Goal: Task Accomplishment & Management: Manage account settings

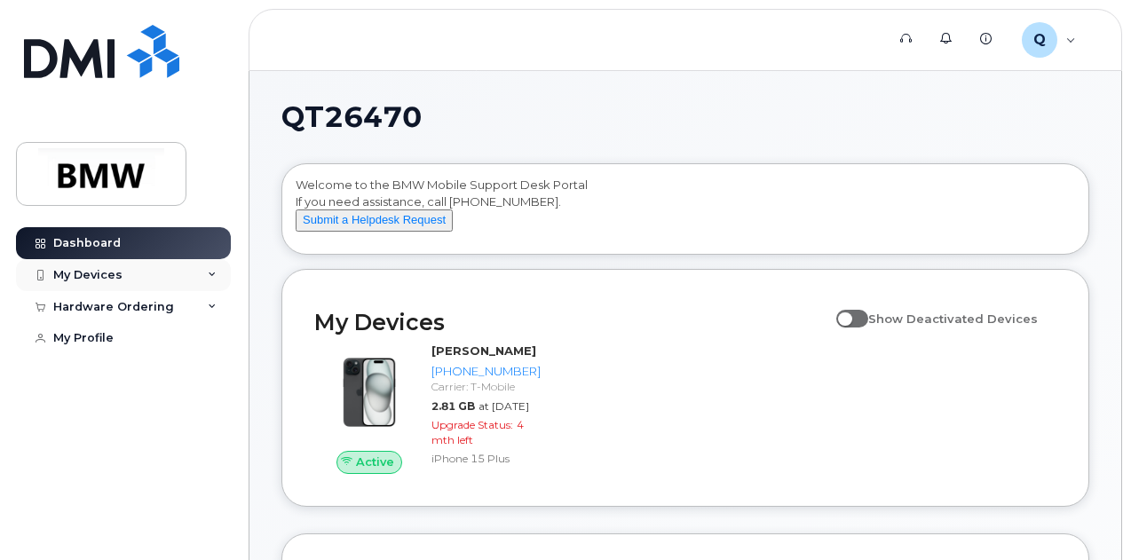
click at [213, 282] on div "My Devices" at bounding box center [123, 275] width 215 height 32
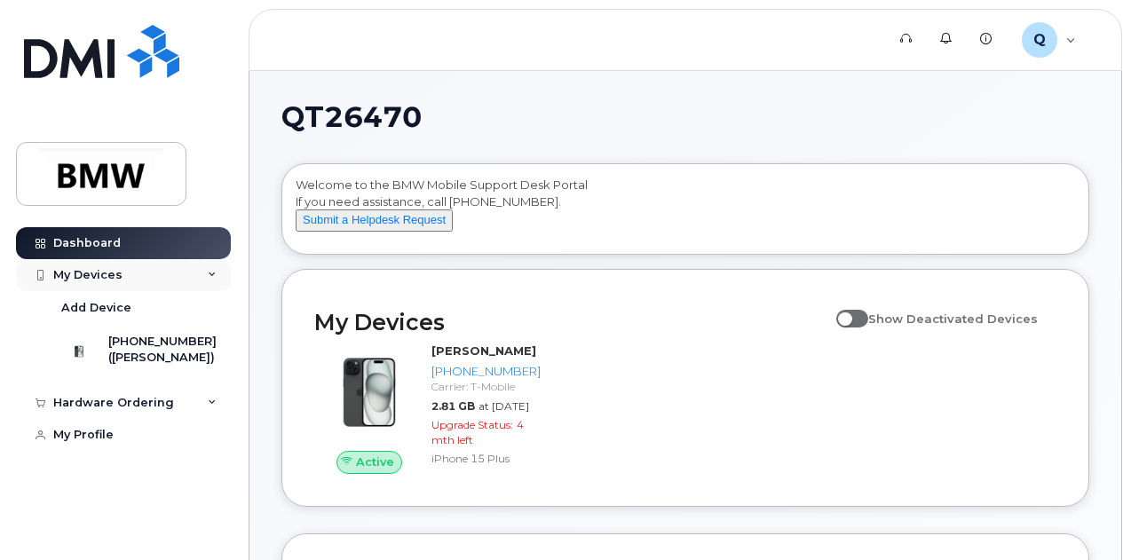
click at [213, 282] on div "My Devices" at bounding box center [123, 275] width 215 height 32
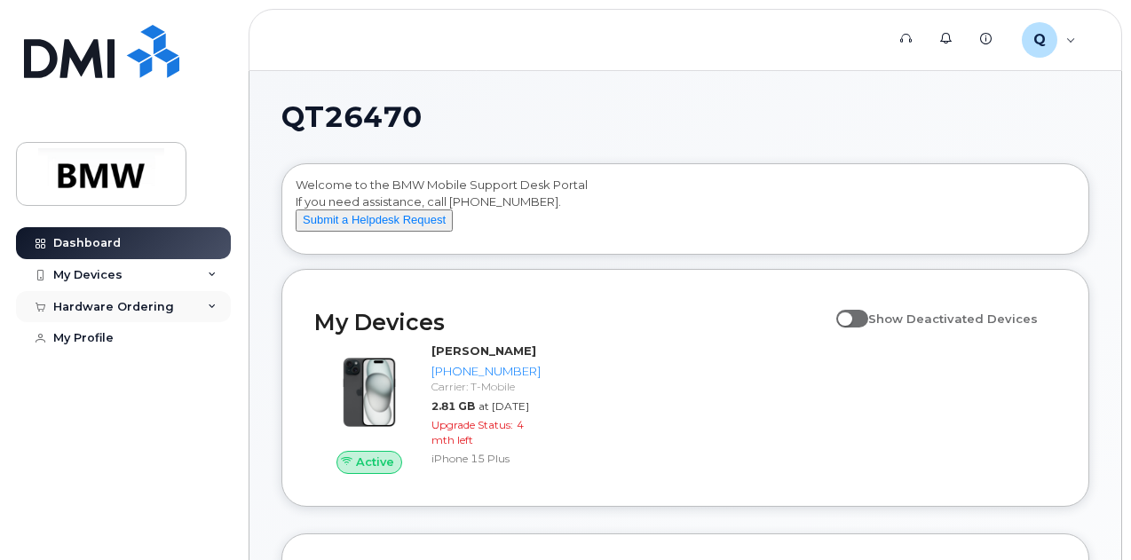
click at [216, 310] on icon at bounding box center [212, 307] width 9 height 9
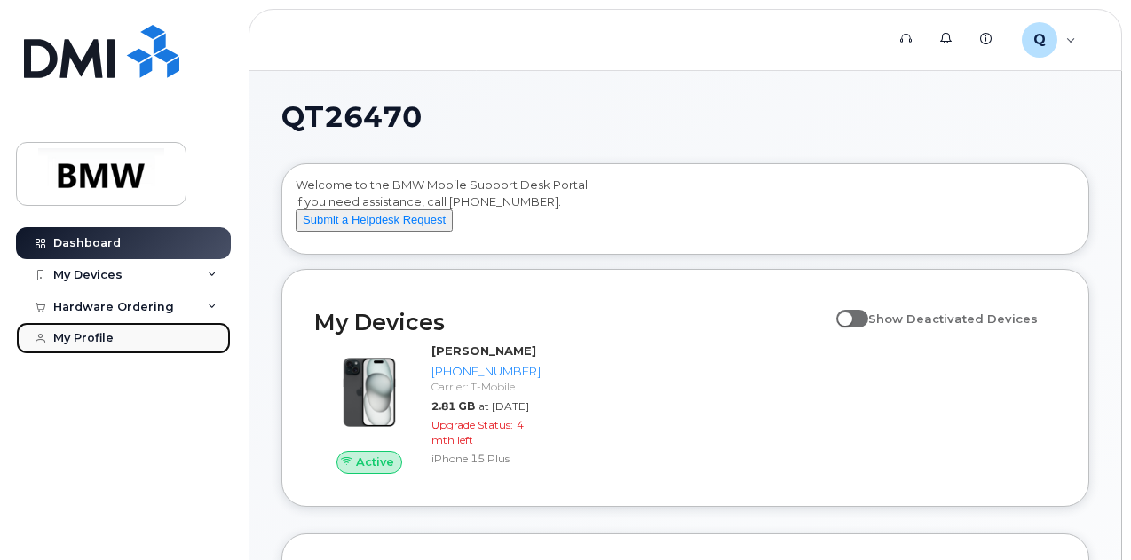
click at [130, 335] on link "My Profile" at bounding box center [123, 338] width 215 height 32
